Goal: Information Seeking & Learning: Check status

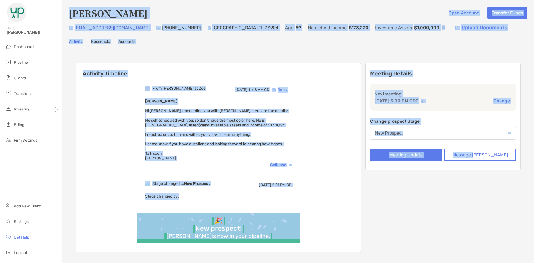
drag, startPoint x: 68, startPoint y: 10, endPoint x: 489, endPoint y: 213, distance: 467.7
click at [489, 213] on div "[PERSON_NAME] Open Account Transfer Funds [EMAIL_ADDRESS][DOMAIN_NAME] [PHONE_N…" at bounding box center [298, 136] width 472 height 272
click at [489, 213] on div "Meeting Details Next meeting [DATE] 3:00 PM CDT Change Change prospect Stage Ne…" at bounding box center [442, 157] width 155 height 189
click at [360, 140] on div "From [PERSON_NAME] at [PERSON_NAME][DATE] 11:18 AM CD Reply [PERSON_NAME] Hi [P…" at bounding box center [218, 164] width 285 height 175
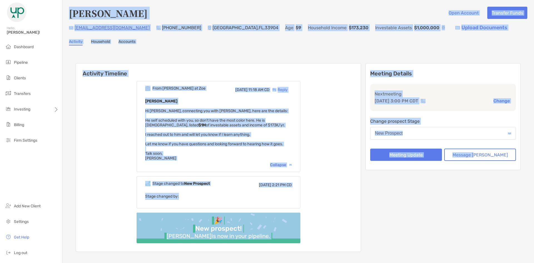
click at [400, 48] on div "[PERSON_NAME] Open Account Transfer Funds [EMAIL_ADDRESS][DOMAIN_NAME] [PHONE_N…" at bounding box center [298, 136] width 472 height 272
drag, startPoint x: 70, startPoint y: 11, endPoint x: 451, endPoint y: 214, distance: 431.6
click at [451, 214] on div "[PERSON_NAME] Open Account Transfer Funds [EMAIL_ADDRESS][DOMAIN_NAME] [PHONE_N…" at bounding box center [298, 136] width 472 height 272
click at [450, 214] on div "Meeting Details Next meeting [DATE] 3:00 PM CDT Change Change prospect Stage Ne…" at bounding box center [442, 157] width 155 height 189
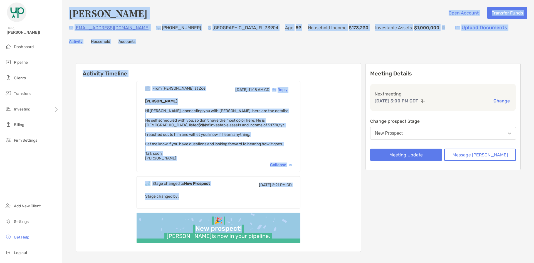
drag, startPoint x: 70, startPoint y: 7, endPoint x: 371, endPoint y: 228, distance: 373.1
click at [371, 228] on div "[PERSON_NAME] Open Account Transfer Funds [EMAIL_ADDRESS][DOMAIN_NAME] [PHONE_N…" at bounding box center [298, 136] width 472 height 272
click at [361, 228] on div "From [PERSON_NAME] at [PERSON_NAME][DATE] 11:18 AM CD Reply [PERSON_NAME] Hi [P…" at bounding box center [218, 164] width 285 height 175
drag, startPoint x: 372, startPoint y: 241, endPoint x: 67, endPoint y: 15, distance: 379.7
click at [67, 15] on div "[PERSON_NAME] Open Account Transfer Funds [EMAIL_ADDRESS][DOMAIN_NAME] [PHONE_N…" at bounding box center [298, 136] width 472 height 272
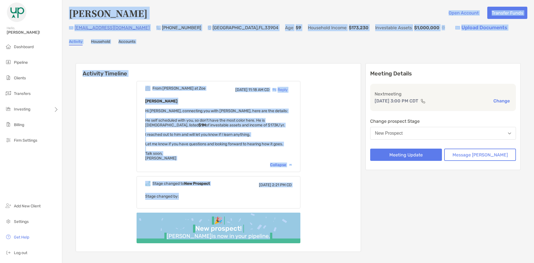
click at [67, 15] on div "Roger Williams Jr. Open Account Transfer Funds rjwilli@netscape.net (239) 338-7…" at bounding box center [298, 136] width 472 height 272
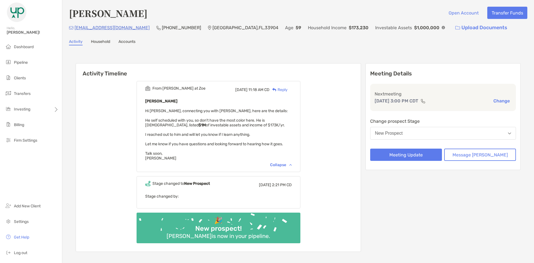
click at [71, 4] on div "Roger Williams Jr. Open Account Transfer Funds rjwilli@netscape.net (239) 338-7…" at bounding box center [298, 136] width 472 height 272
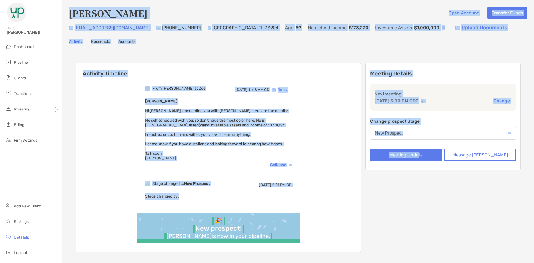
drag, startPoint x: 69, startPoint y: 3, endPoint x: 426, endPoint y: 239, distance: 427.6
click at [427, 239] on div "Roger Williams Jr. Open Account Transfer Funds rjwilli@netscape.net (239) 338-7…" at bounding box center [298, 136] width 472 height 272
click at [425, 239] on div "Meeting Details Next meeting Sep 25, 3:00 PM CDT Change Change prospect Stage N…" at bounding box center [442, 157] width 155 height 189
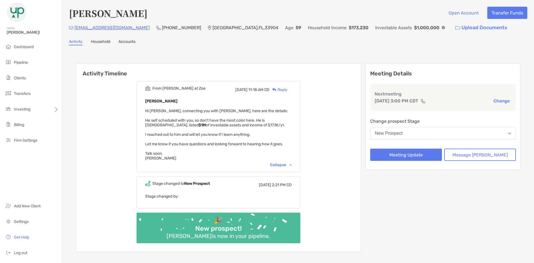
click at [458, 237] on div "Meeting Details Next meeting Sep 25, 3:00 PM CDT Change Change prospect Stage N…" at bounding box center [442, 157] width 155 height 189
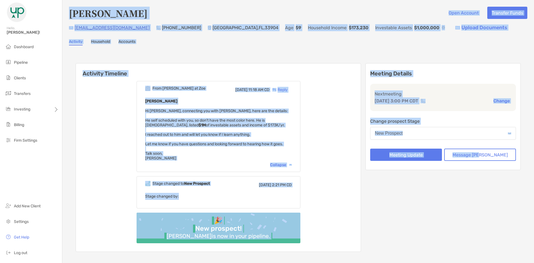
drag, startPoint x: 520, startPoint y: 248, endPoint x: 66, endPoint y: 8, distance: 514.0
click at [66, 8] on div "Roger Williams Jr. Open Account Transfer Funds rjwilli@netscape.net (239) 338-7…" at bounding box center [298, 136] width 472 height 272
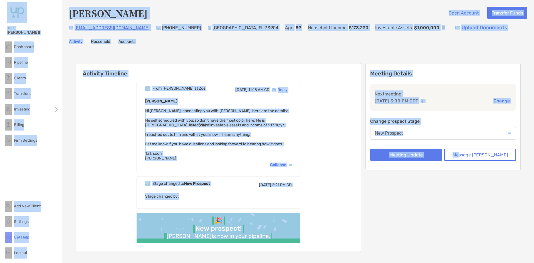
drag, startPoint x: 4, startPoint y: 9, endPoint x: 473, endPoint y: 232, distance: 518.8
click at [473, 232] on div "Hello, Tony! Dashboard Pipeline Clients Transfers Investing Billing Firm Settin…" at bounding box center [267, 131] width 534 height 263
click at [473, 232] on div "Meeting Details Next meeting Sep 25, 3:00 PM CDT Change Change prospect Stage N…" at bounding box center [442, 157] width 155 height 189
drag, startPoint x: 506, startPoint y: 241, endPoint x: -105, endPoint y: 1, distance: 656.5
click at [0, 1] on html "Hello, Tony! Dashboard Pipeline Clients Transfers Investing Billing Firm Settin…" at bounding box center [267, 131] width 534 height 263
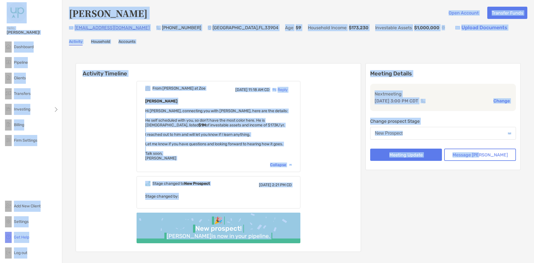
click at [71, 14] on h4 "Roger Williams Jr." at bounding box center [108, 13] width 78 height 13
click at [71, 13] on h4 "Roger Williams Jr." at bounding box center [108, 13] width 78 height 13
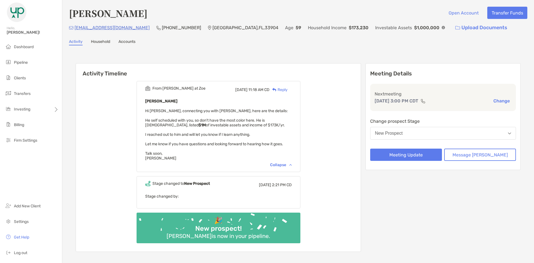
drag, startPoint x: 71, startPoint y: 13, endPoint x: 170, endPoint y: 17, distance: 99.7
click at [170, 17] on div "Roger Williams Jr. Open Account Transfer Funds" at bounding box center [298, 13] width 458 height 13
click at [179, 66] on h6 "Activity Timeline" at bounding box center [218, 69] width 285 height 13
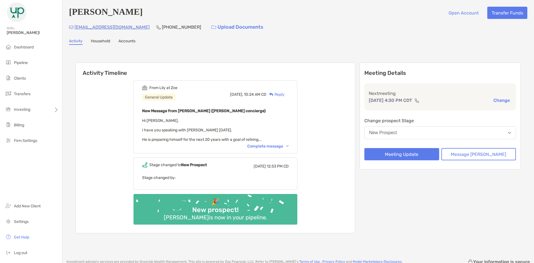
click at [259, 147] on div "Complete message" at bounding box center [267, 146] width 41 height 5
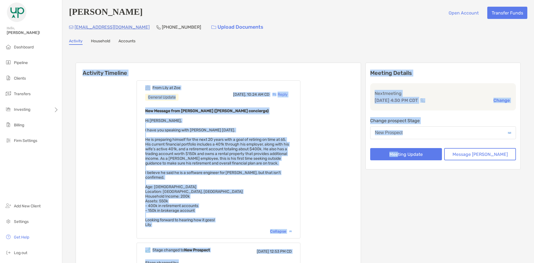
drag, startPoint x: 84, startPoint y: 66, endPoint x: 408, endPoint y: 226, distance: 362.1
click at [408, 226] on div "Activity Timeline From [PERSON_NAME] at [PERSON_NAME] General Update [DATE], 10…" at bounding box center [298, 191] width 445 height 268
click at [408, 226] on div "Meeting Details Next meeting [DATE] 4:30 PM CDT Change Change prospect Stage Ne…" at bounding box center [442, 191] width 155 height 256
